Goal: Task Accomplishment & Management: Manage account settings

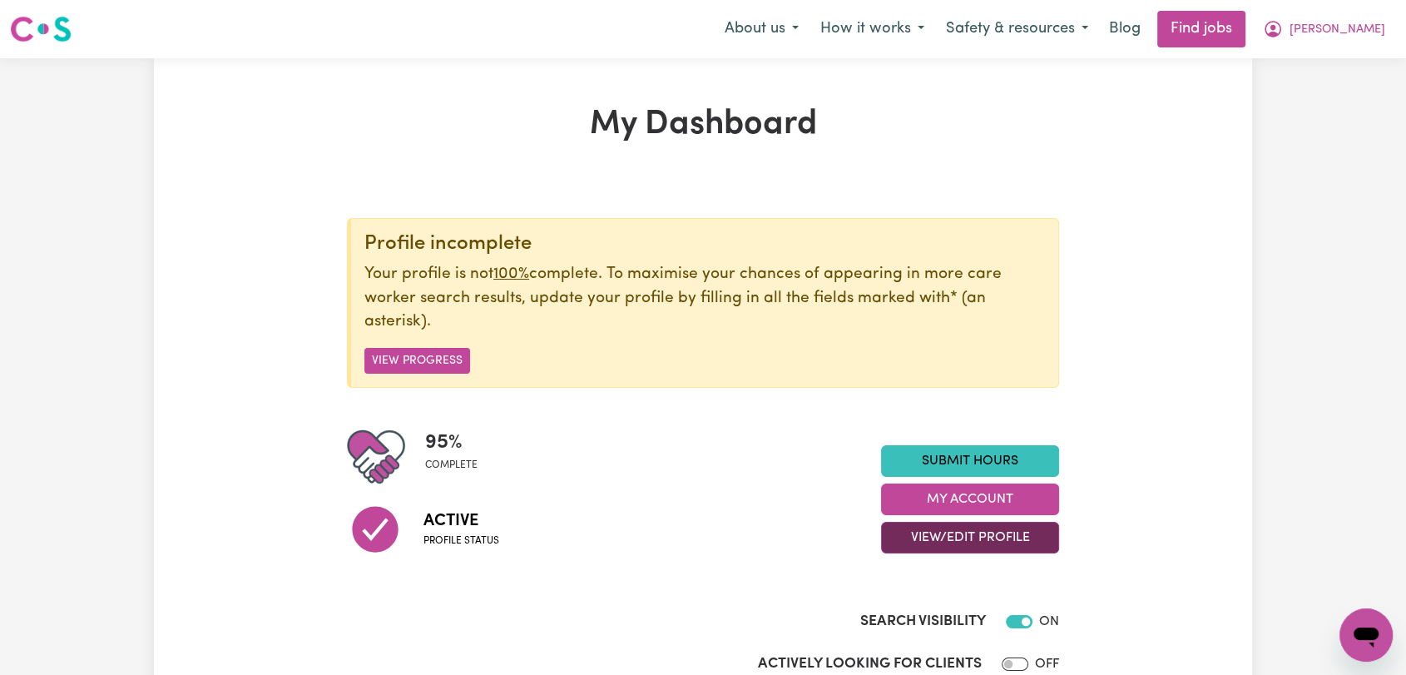
click at [1022, 541] on button "View/Edit Profile" at bounding box center [970, 538] width 178 height 32
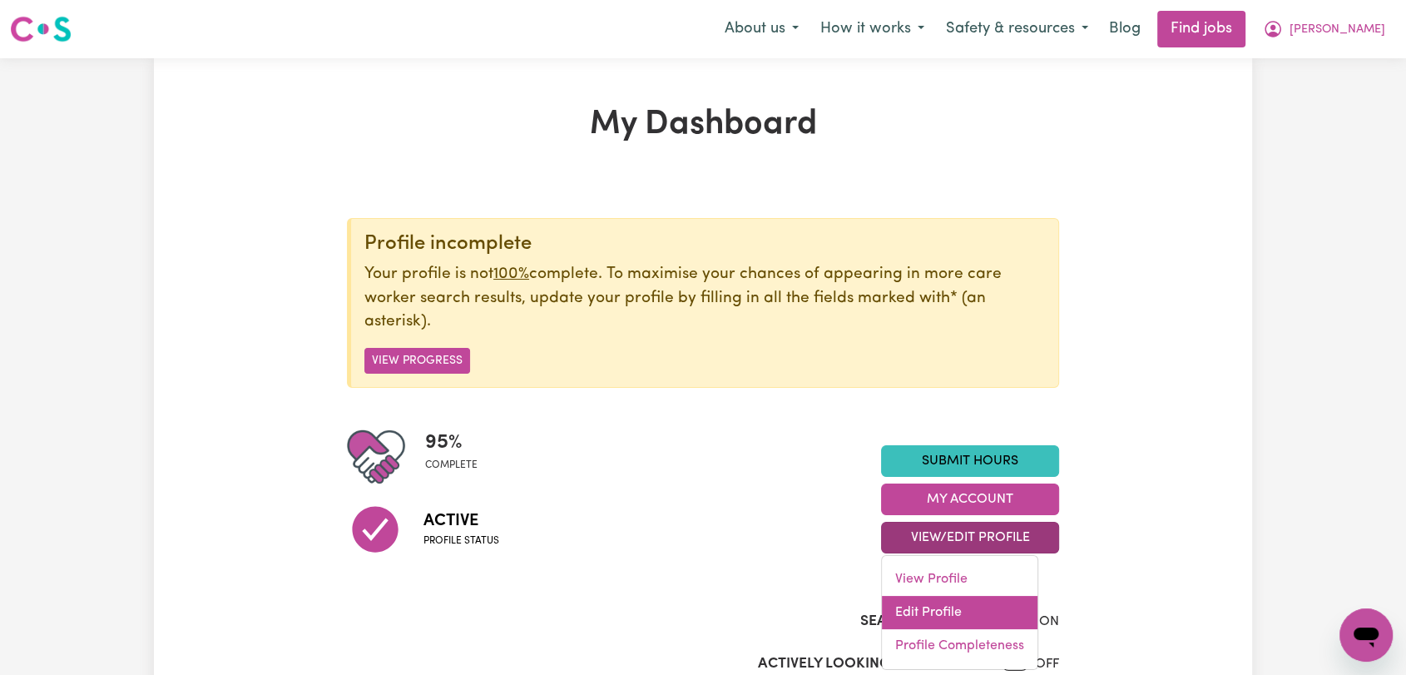
click at [973, 618] on link "Edit Profile" at bounding box center [960, 612] width 156 height 33
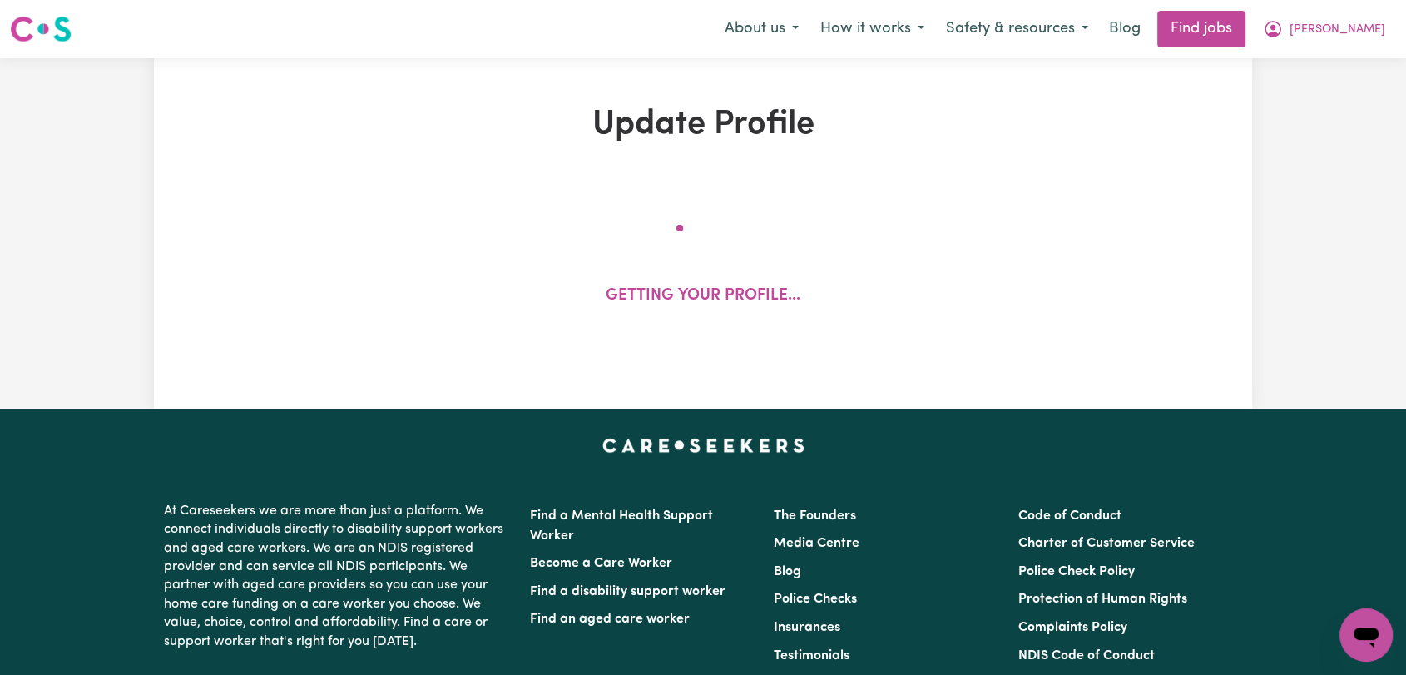
select select "[DEMOGRAPHIC_DATA]"
select select "[DEMOGRAPHIC_DATA] Citizen"
select select "Studying a healthcare related degree or qualification"
select select "50"
select select "65"
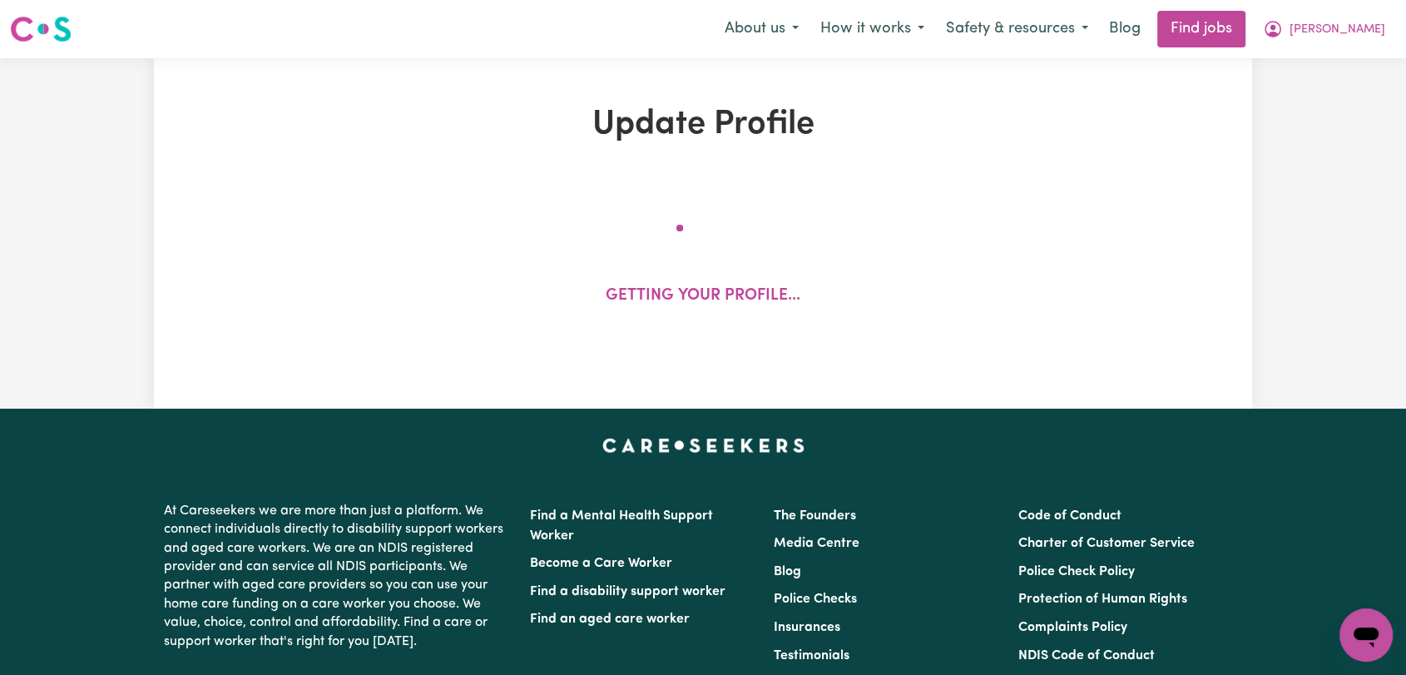
select select "75"
select select "100"
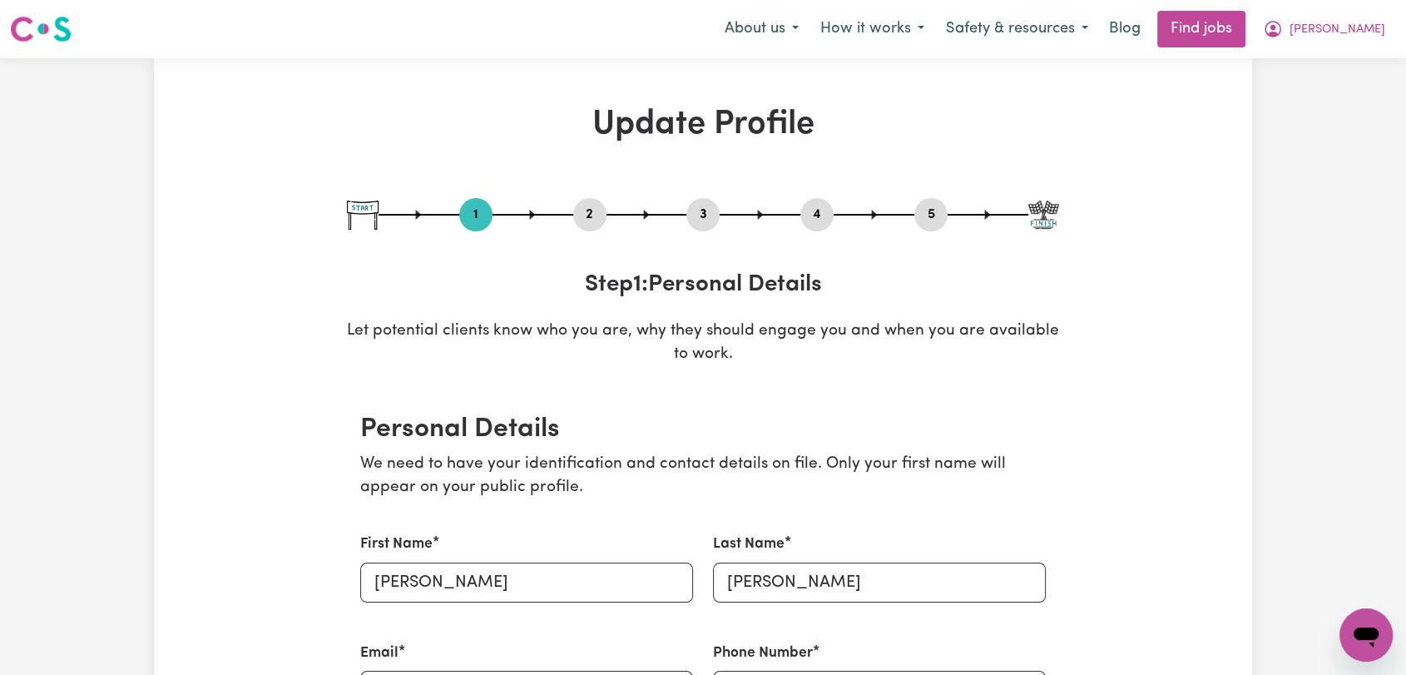
click at [692, 214] on button "3" at bounding box center [702, 215] width 33 height 22
select select "2006"
select select "2010"
select select "2009"
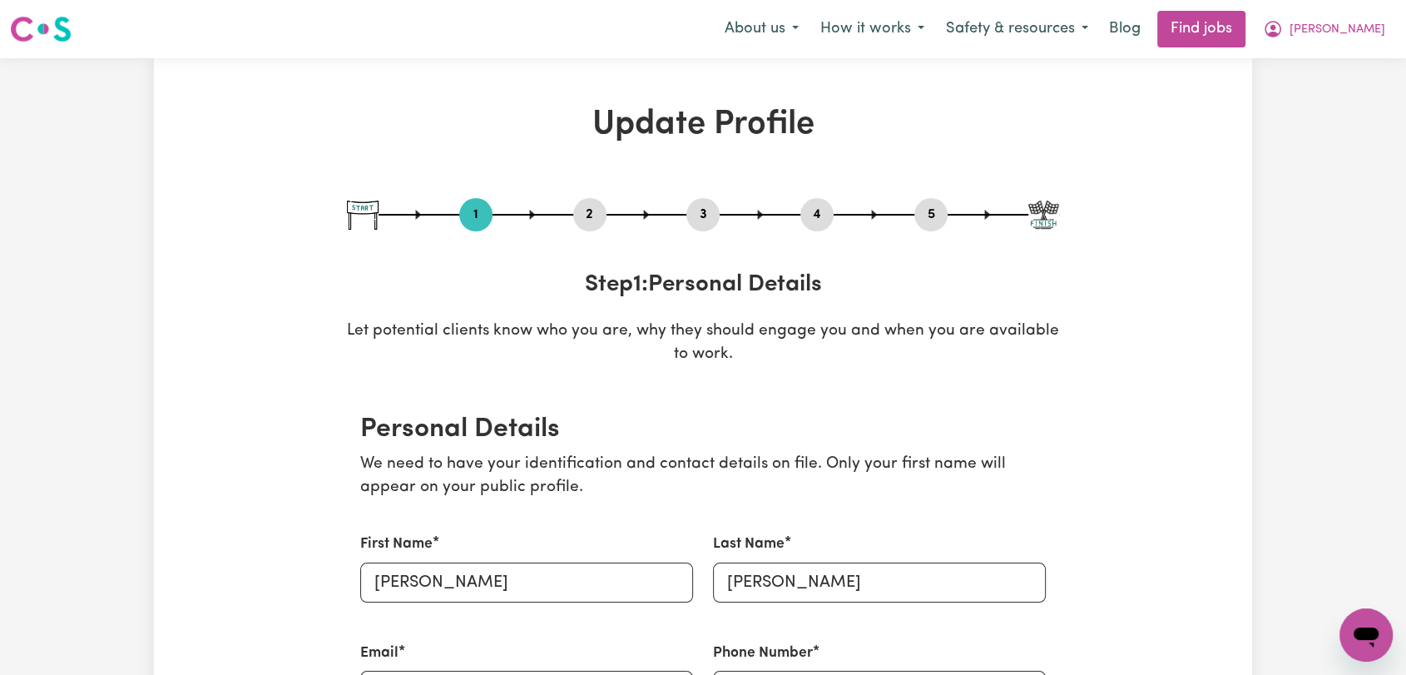
select select "2012"
select select "1998"
select select "2006"
select select "1991"
select select "1997"
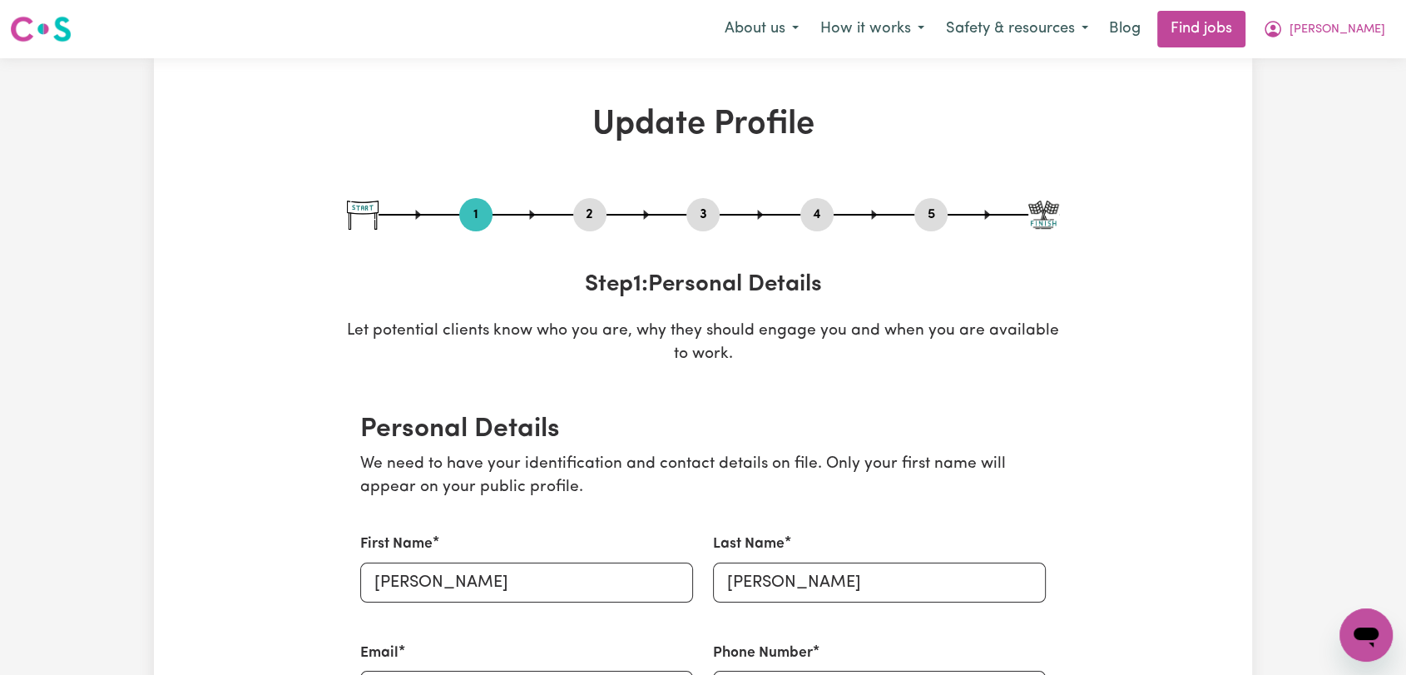
select select "Certificate III (Individual Support)"
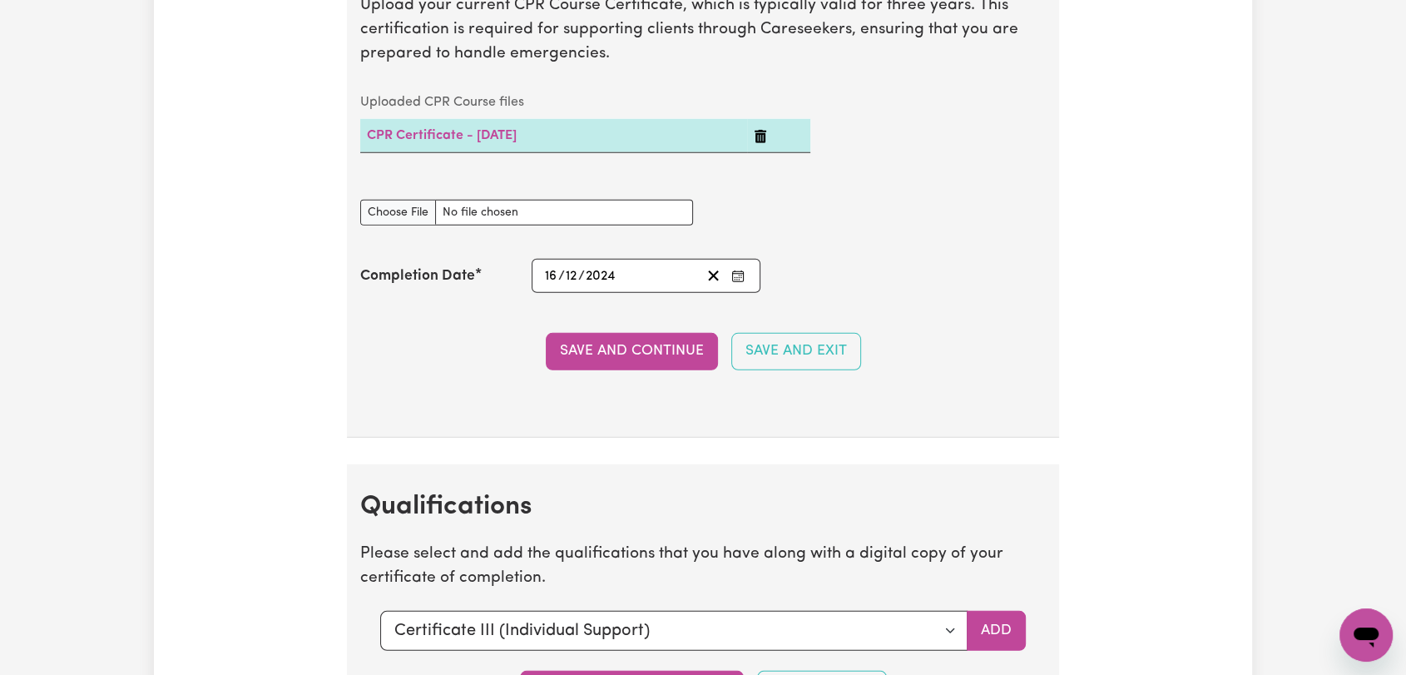
scroll to position [4806, 0]
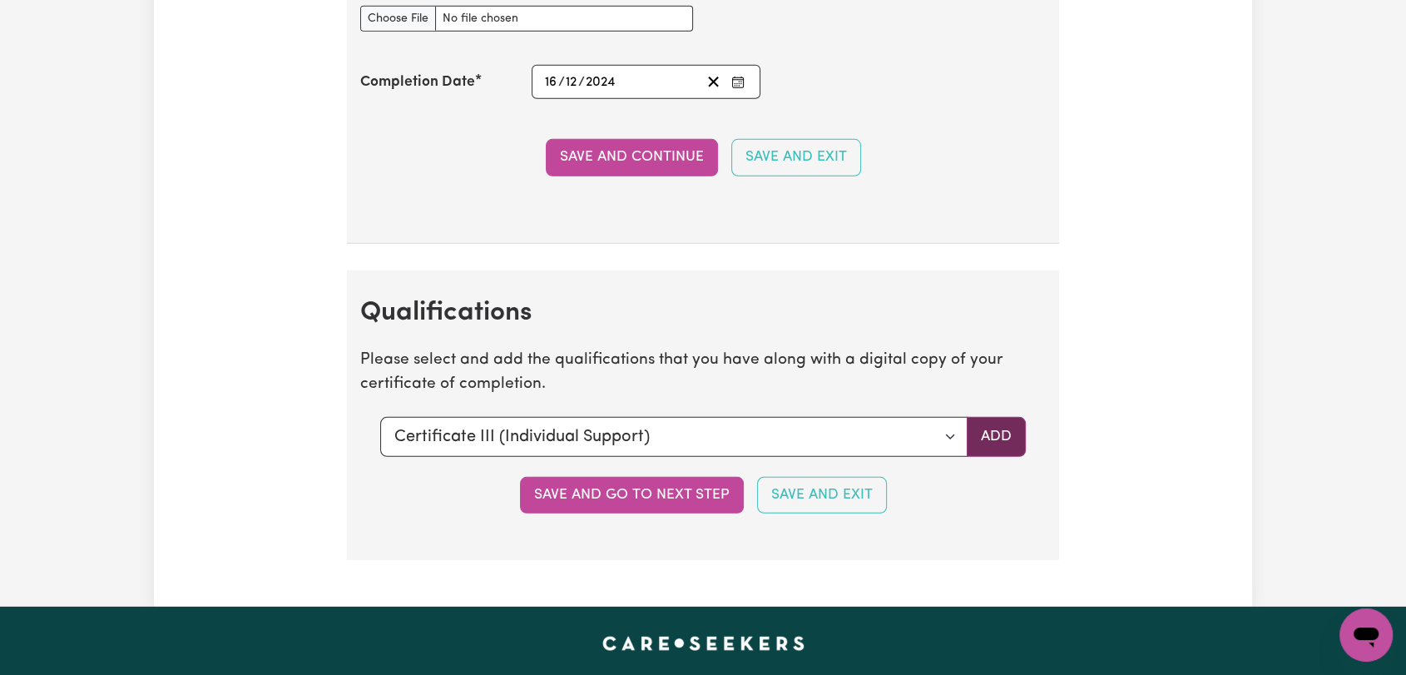
click at [1007, 428] on button "Add" at bounding box center [996, 437] width 59 height 40
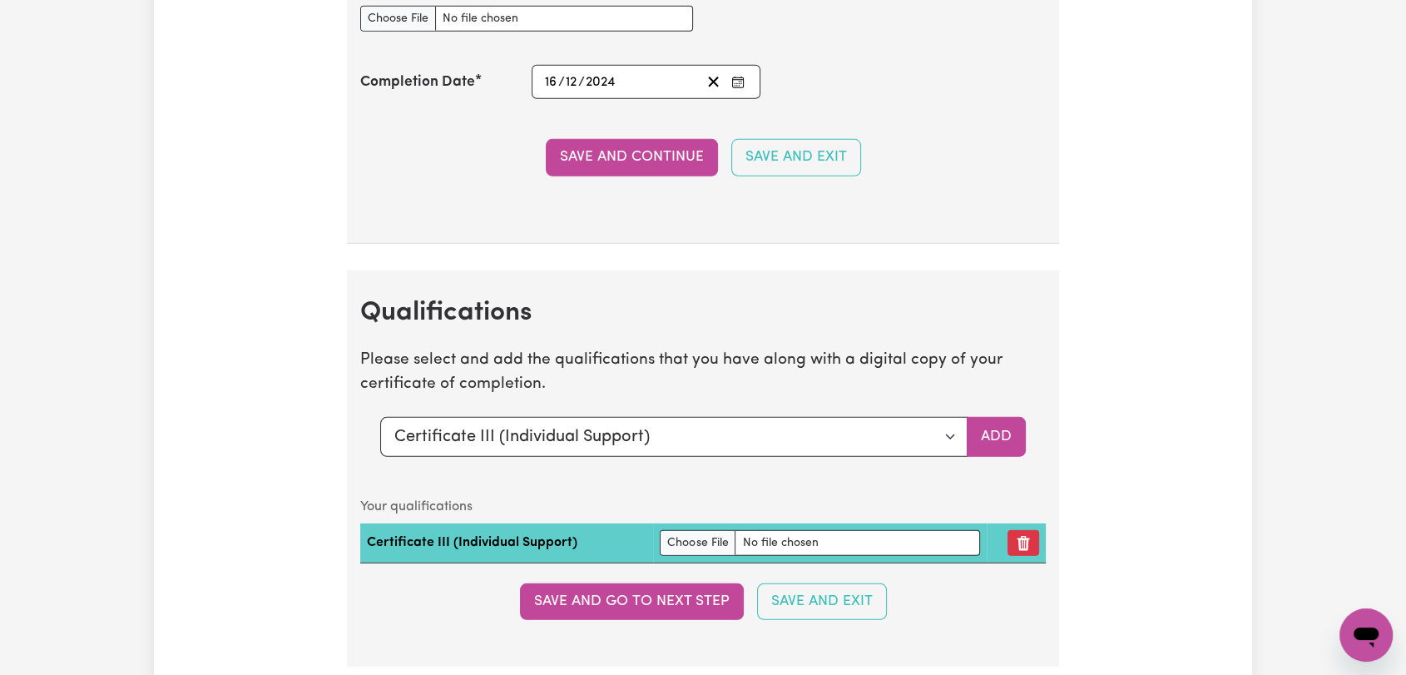
drag, startPoint x: 681, startPoint y: 548, endPoint x: 692, endPoint y: 541, distance: 13.8
click at [682, 548] on td at bounding box center [820, 543] width 334 height 40
click at [692, 538] on input "file" at bounding box center [820, 543] width 320 height 26
type input "C:\fakepath\[PERSON_NAME] - Certificate III Individual Support --.pdf"
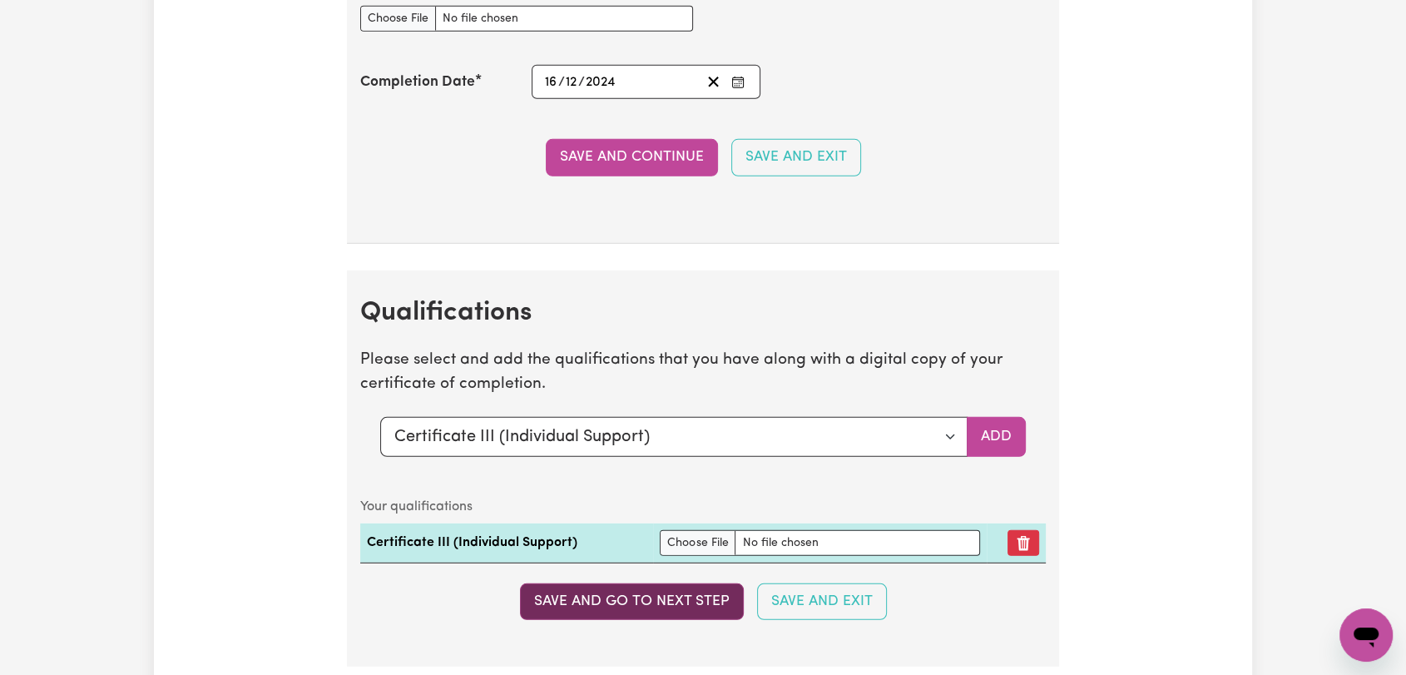
click at [627, 591] on button "Save and go to next step" at bounding box center [632, 601] width 224 height 37
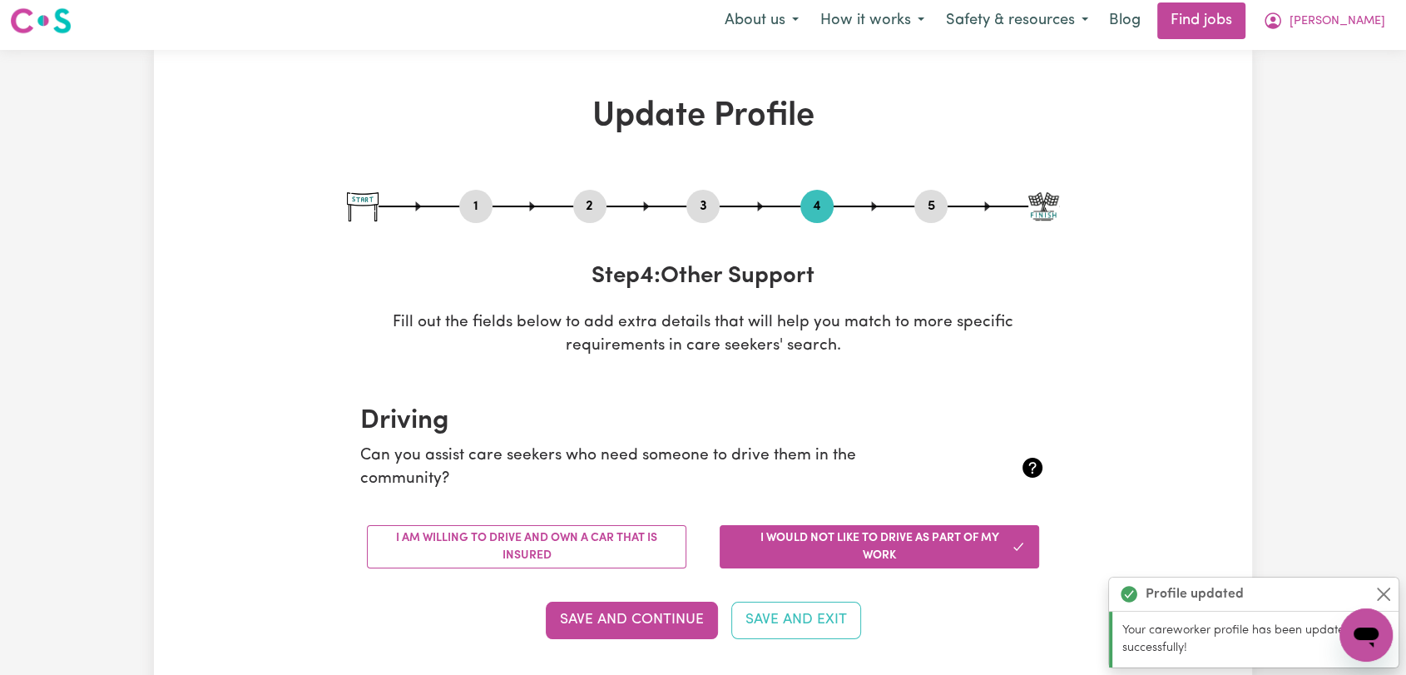
scroll to position [0, 0]
